Goal: Find contact information: Find contact information

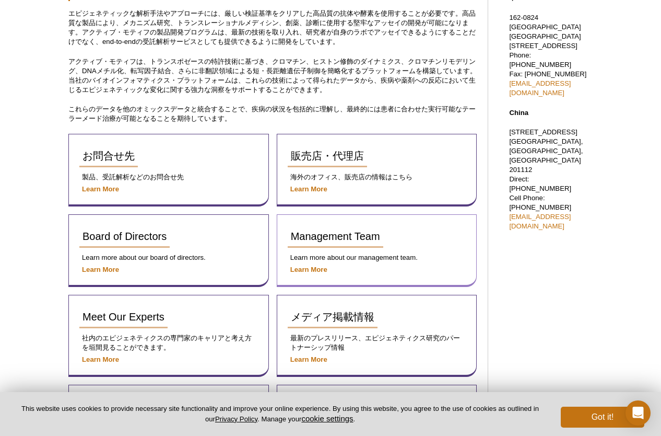
scroll to position [392, 0]
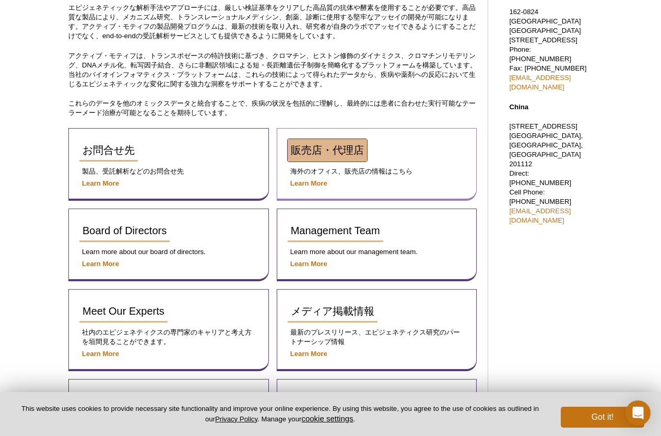
click at [321, 155] on span "販売店・代理店" at bounding box center [327, 149] width 73 height 11
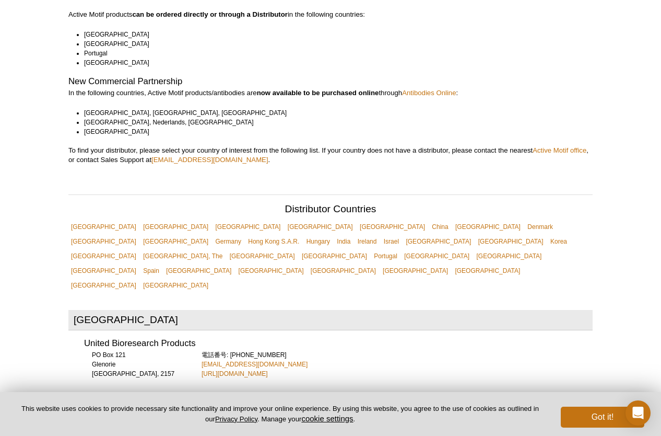
scroll to position [196, 0]
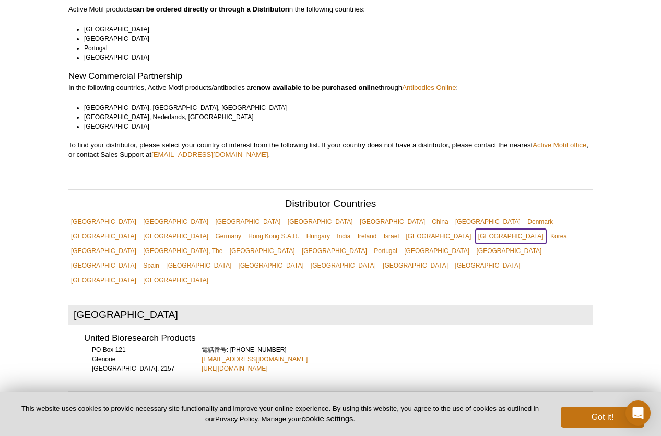
click at [476, 229] on link "[GEOGRAPHIC_DATA]" at bounding box center [511, 236] width 71 height 15
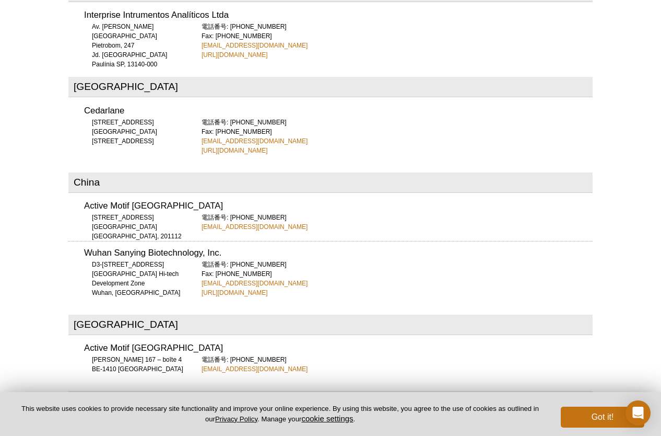
scroll to position [839, 0]
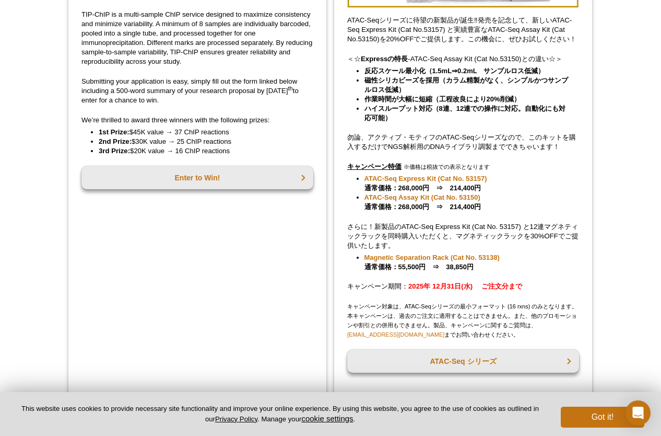
scroll to position [232, 0]
